Goal: Information Seeking & Learning: Check status

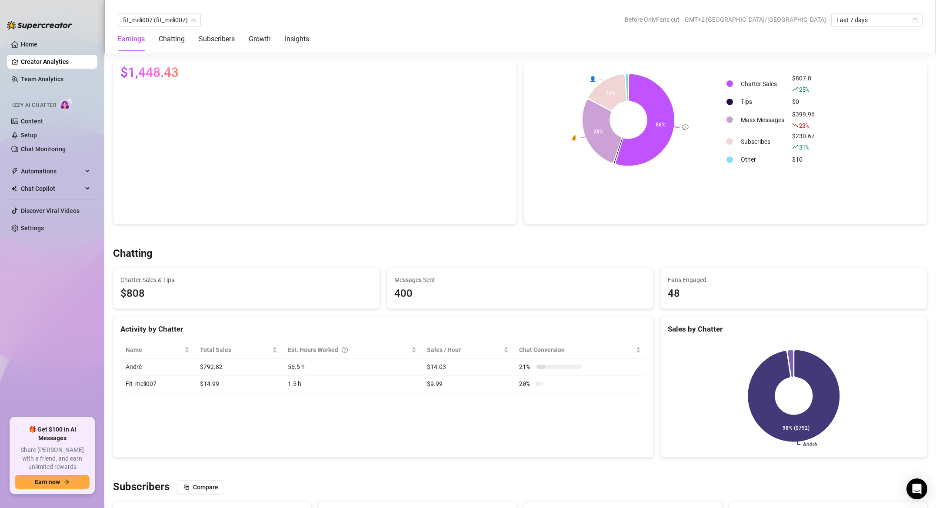
scroll to position [94, 0]
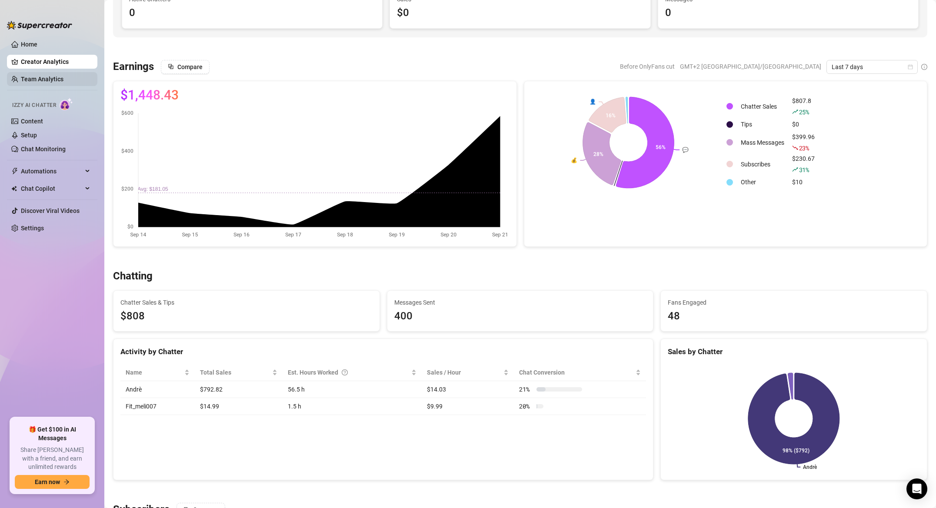
click at [49, 82] on link "Team Analytics" at bounding box center [42, 79] width 43 height 7
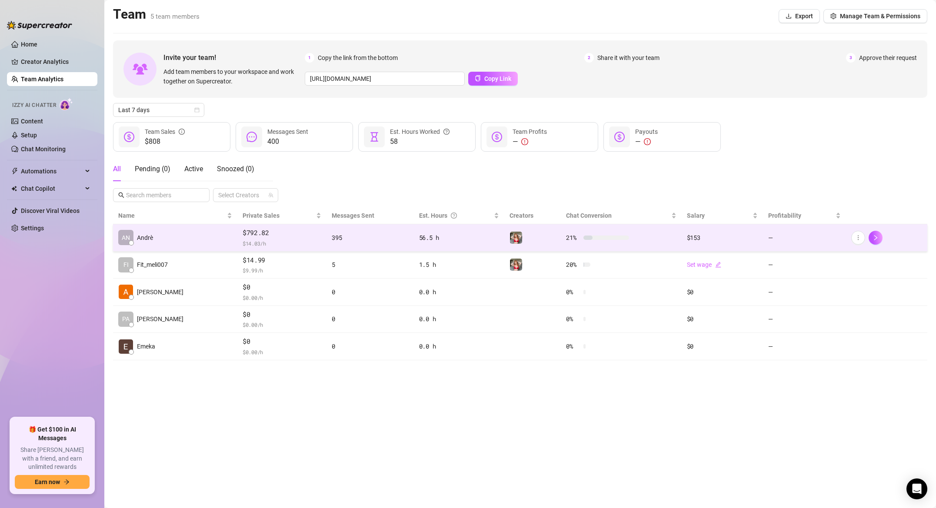
click at [242, 236] on span "$792.82" at bounding box center [281, 233] width 79 height 10
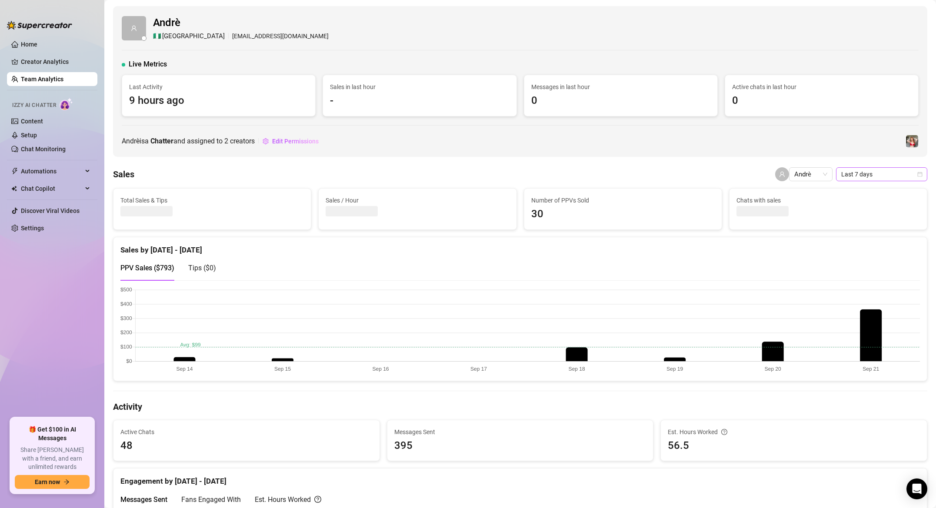
click at [903, 175] on span "Last 7 days" at bounding box center [881, 174] width 81 height 13
click at [868, 205] on div "Last 7 days" at bounding box center [881, 206] width 77 height 10
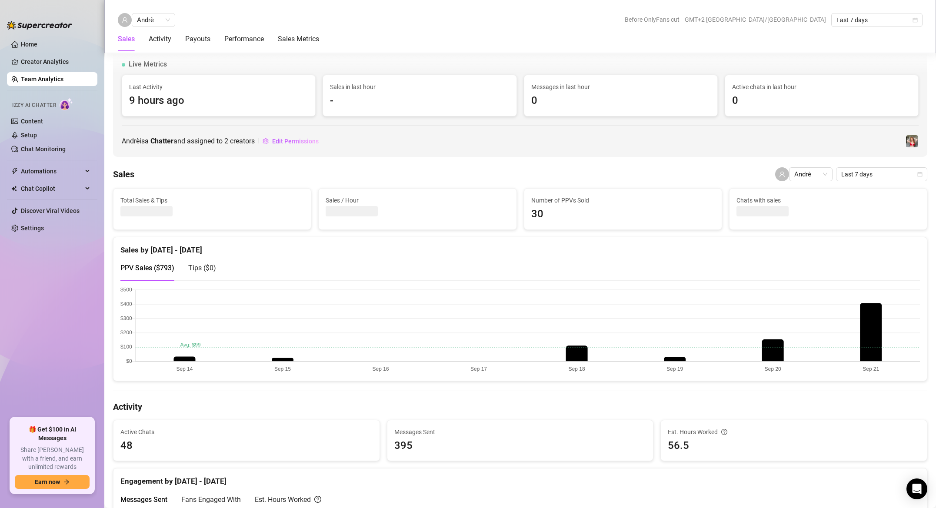
scroll to position [244, 0]
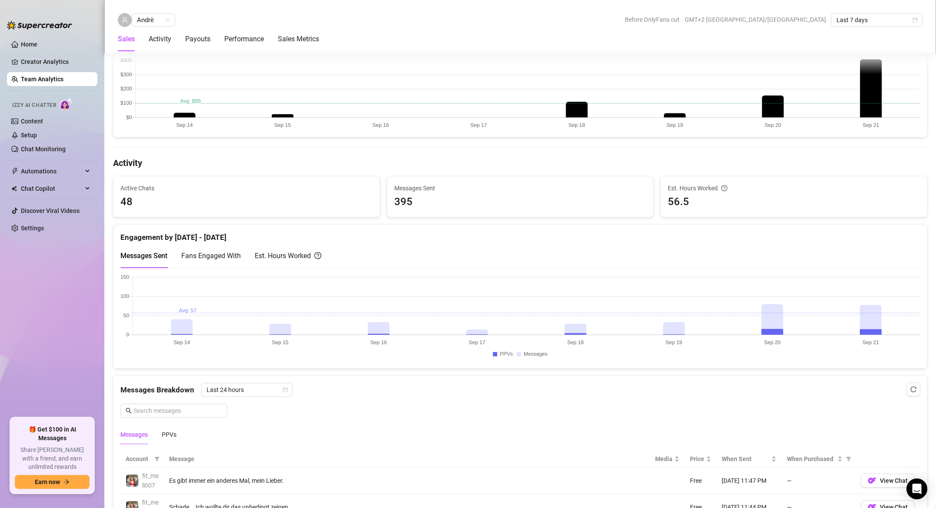
click at [298, 255] on div "Est. Hours Worked" at bounding box center [288, 255] width 66 height 11
